Goal: Transaction & Acquisition: Purchase product/service

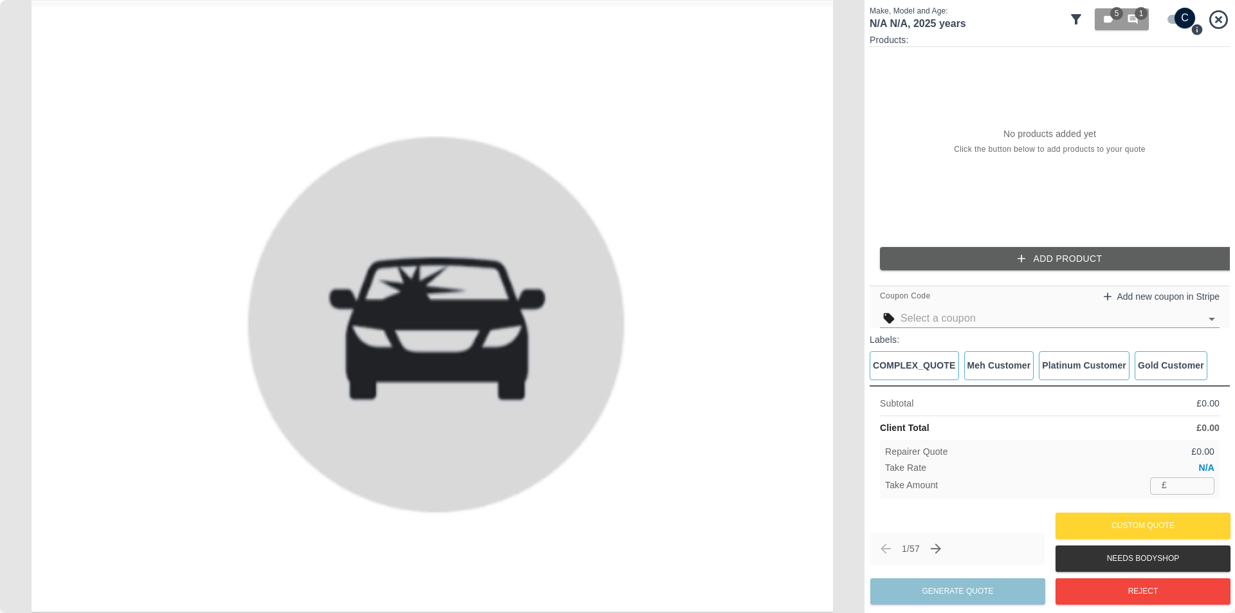
click at [1182, 477] on div "Repairer Quote £ 0.00 Take Rate N/A Take Amount £ ​" at bounding box center [1050, 469] width 340 height 59
click at [1199, 490] on input "number" at bounding box center [1193, 485] width 42 height 16
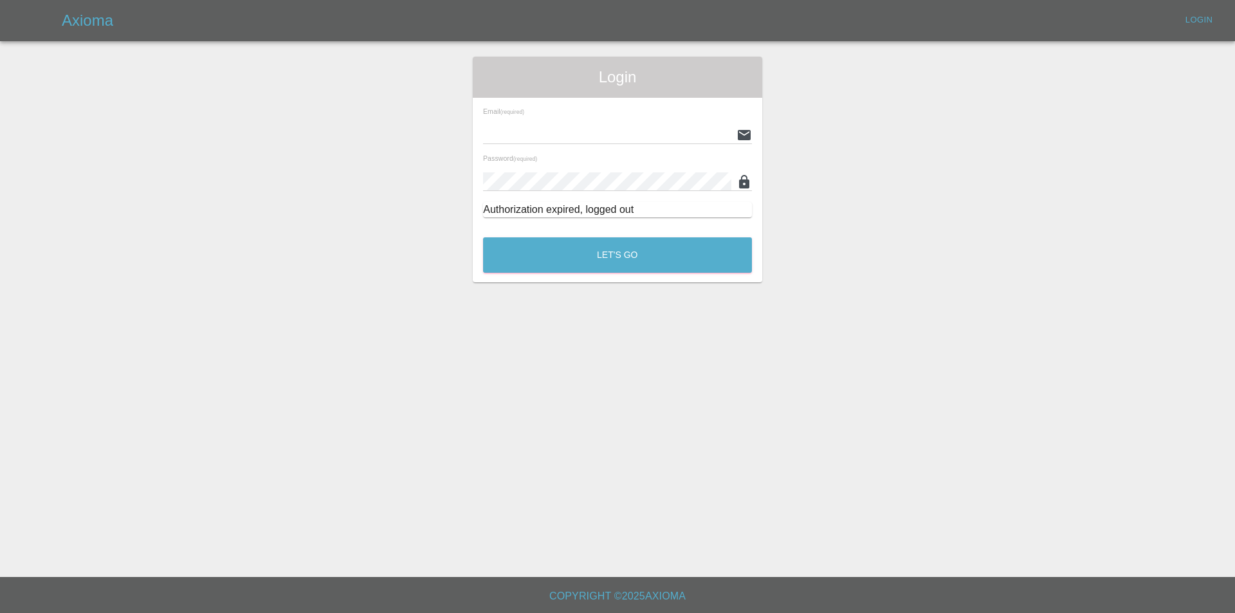
type input "tuncay@axioma.co.uk"
click at [623, 255] on button "Let's Go" at bounding box center [617, 254] width 269 height 35
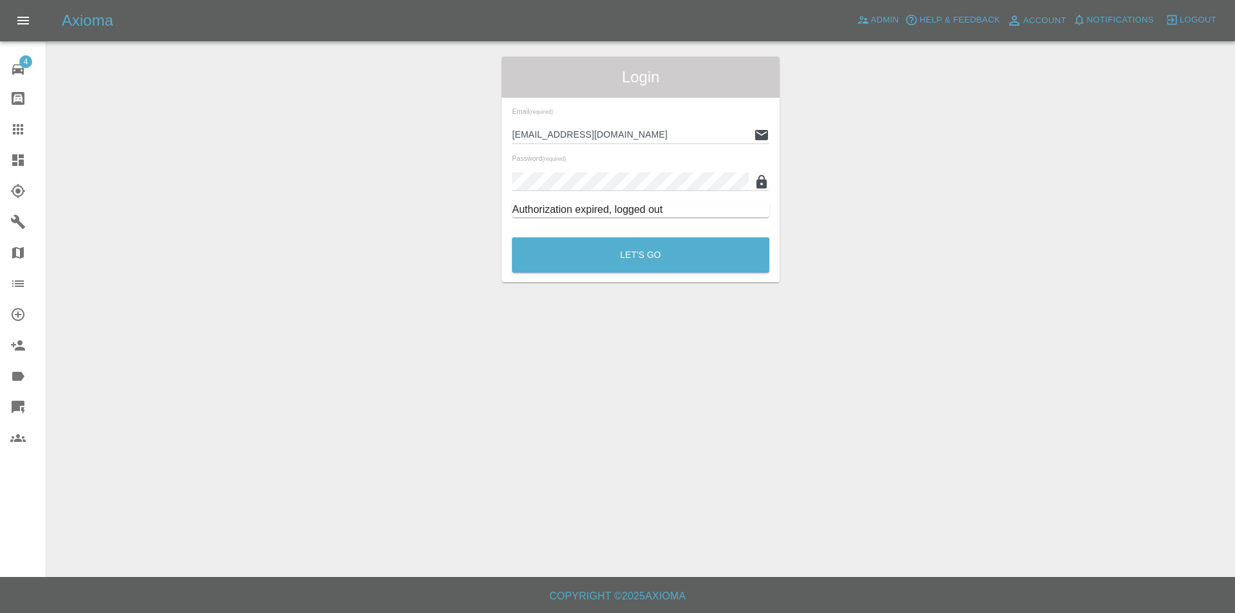
click at [5, 407] on link "Quick Quote" at bounding box center [23, 407] width 46 height 31
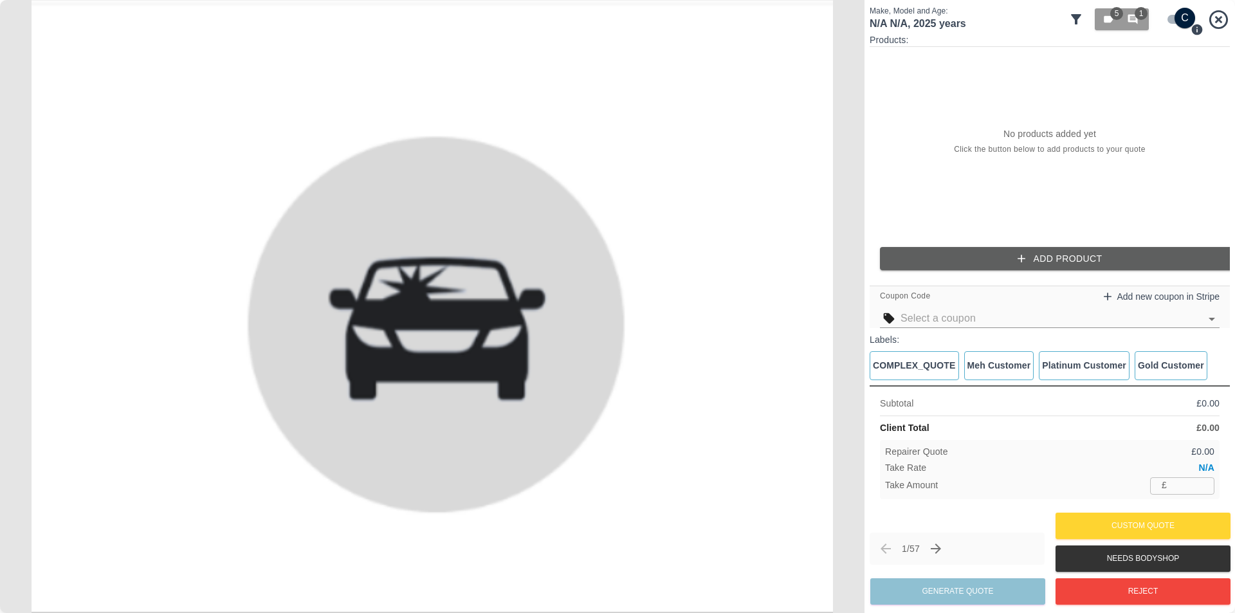
click at [1169, 484] on div "£ ​" at bounding box center [1182, 485] width 64 height 16
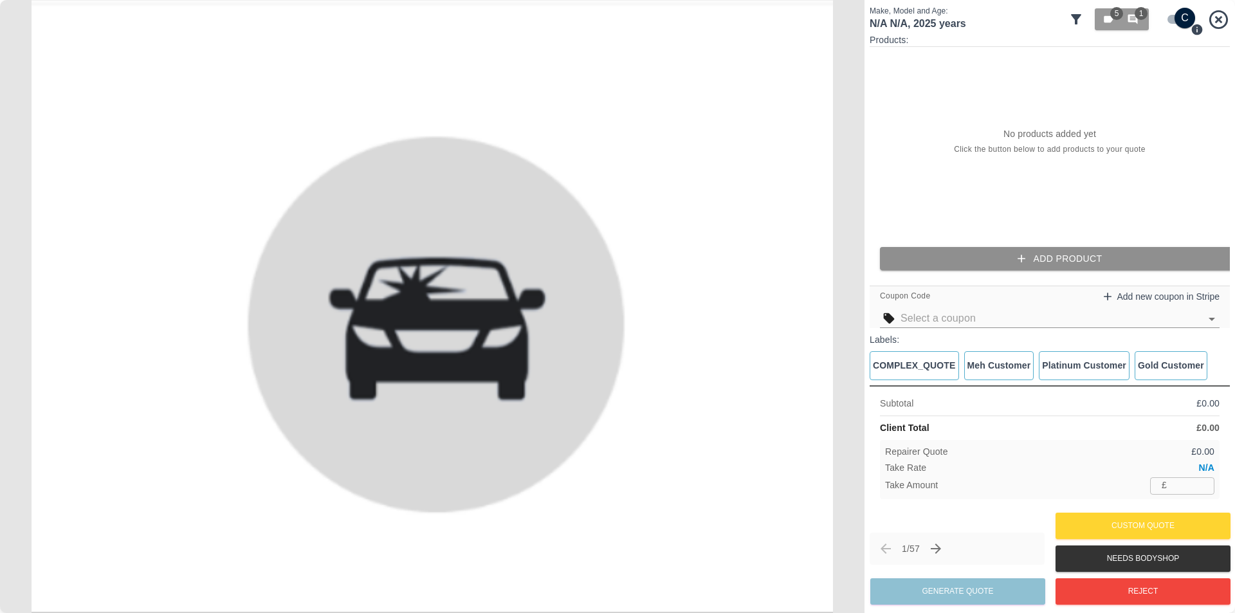
click at [1029, 252] on button "Add Product" at bounding box center [1060, 259] width 360 height 24
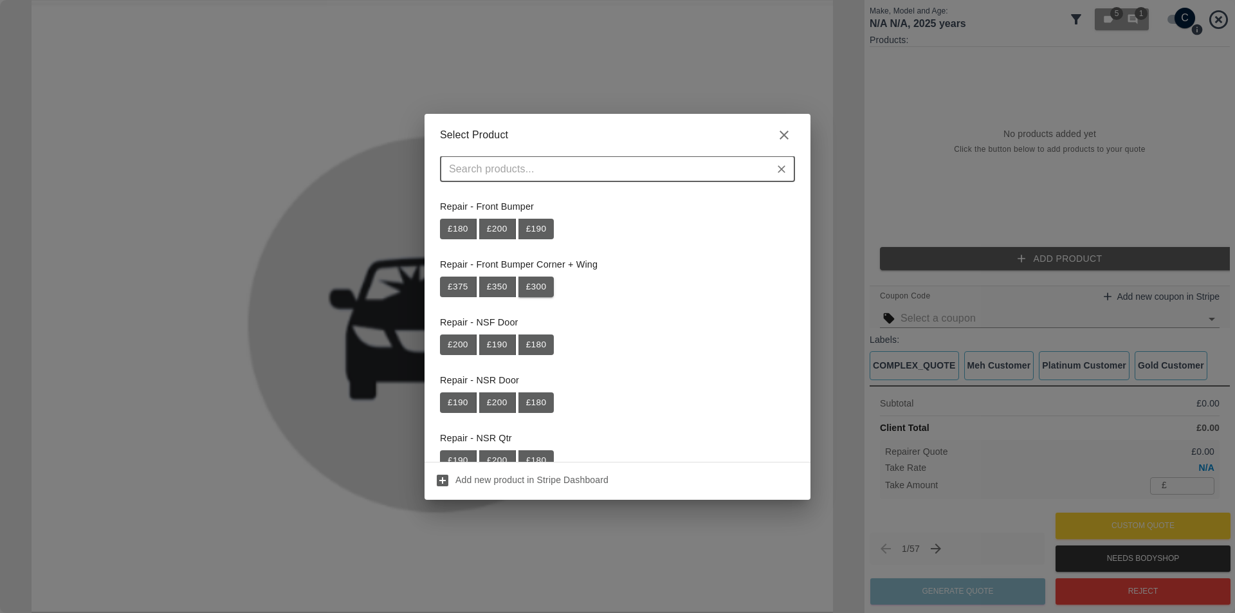
click at [544, 293] on button "£ 300" at bounding box center [537, 287] width 36 height 21
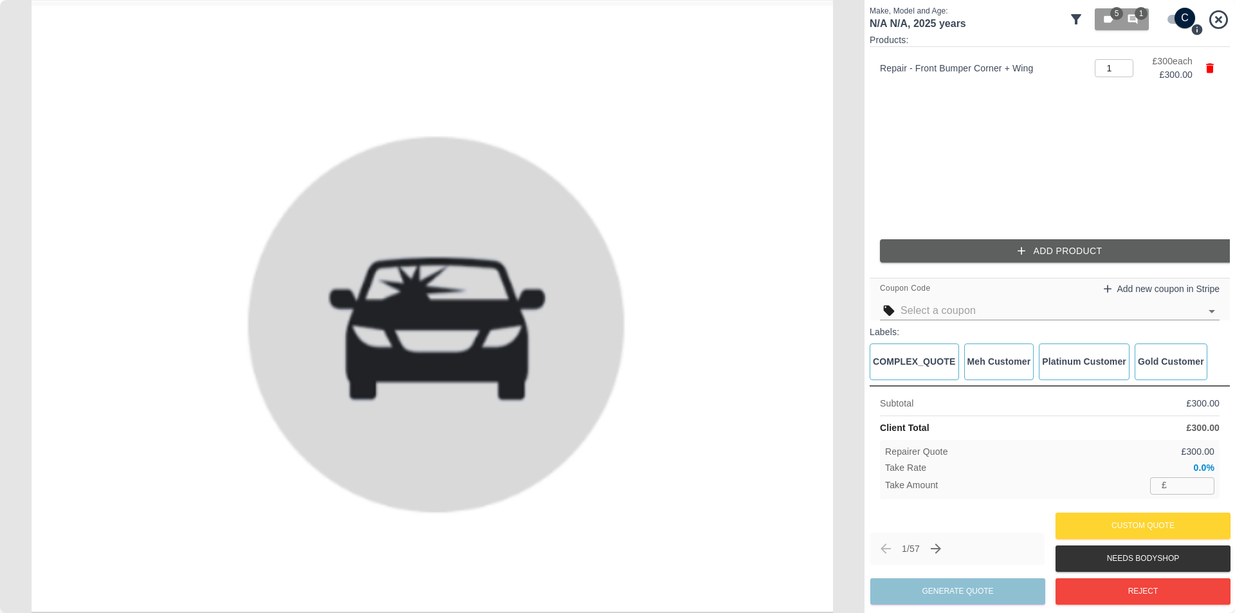
click at [1187, 476] on div "Repairer Quote £ 300.00 Take Rate 0.0% Take Amount £ ​" at bounding box center [1050, 469] width 340 height 59
click at [1186, 479] on input "number" at bounding box center [1193, 485] width 42 height 16
type input "20"
